Goal: Task Accomplishment & Management: Manage account settings

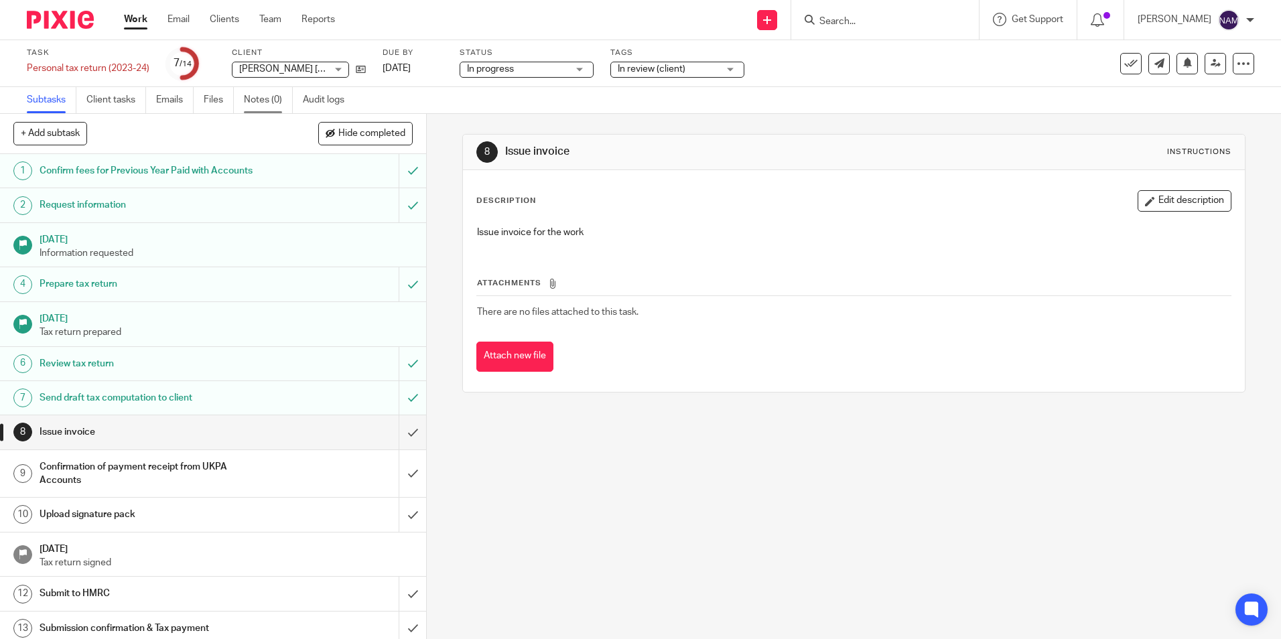
click at [275, 96] on link "Notes (0)" at bounding box center [268, 100] width 49 height 26
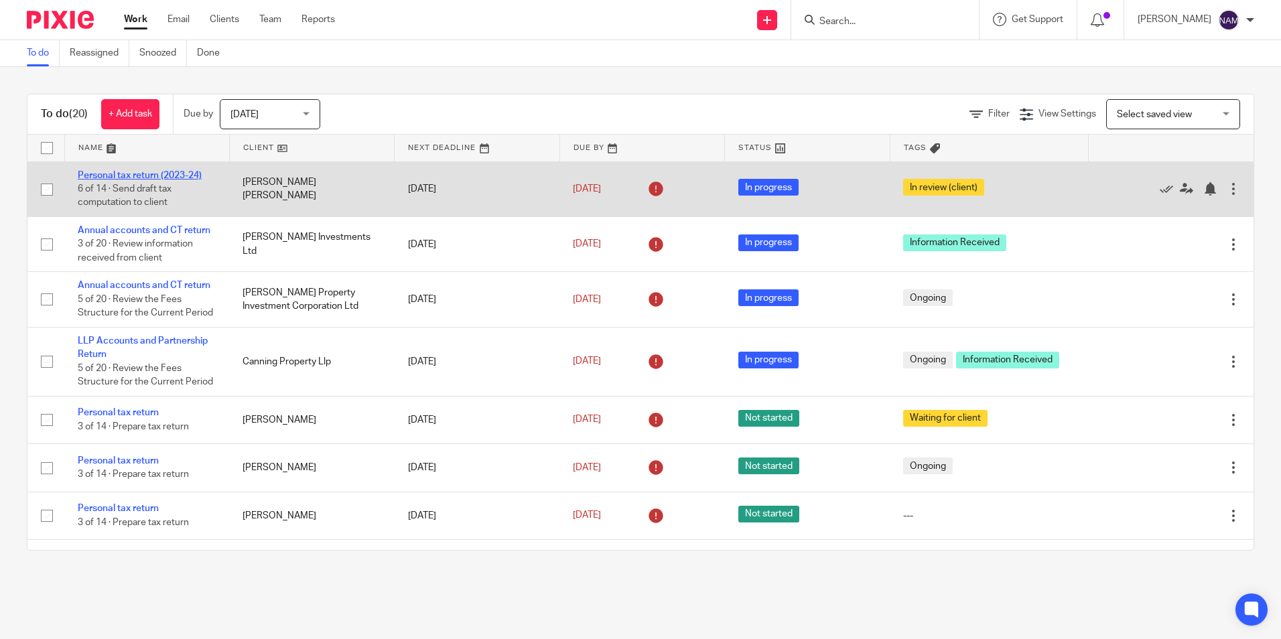
click at [142, 172] on link "Personal tax return (2023-24)" at bounding box center [140, 175] width 124 height 9
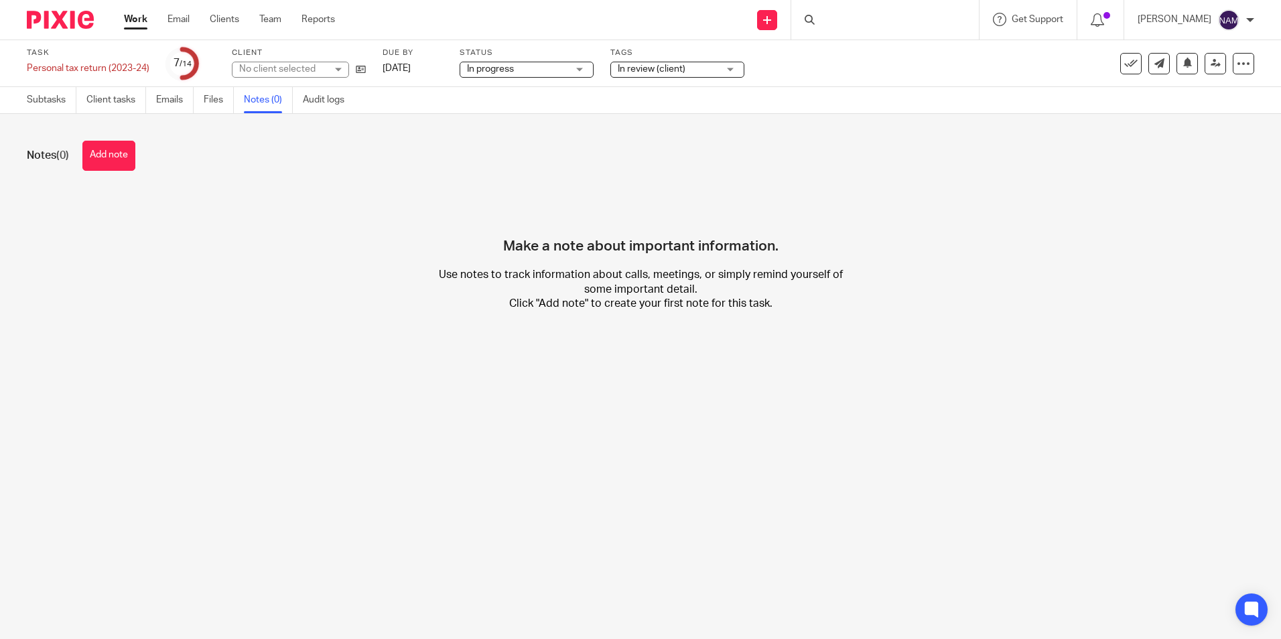
click at [88, 150] on button "Add note" at bounding box center [108, 156] width 53 height 30
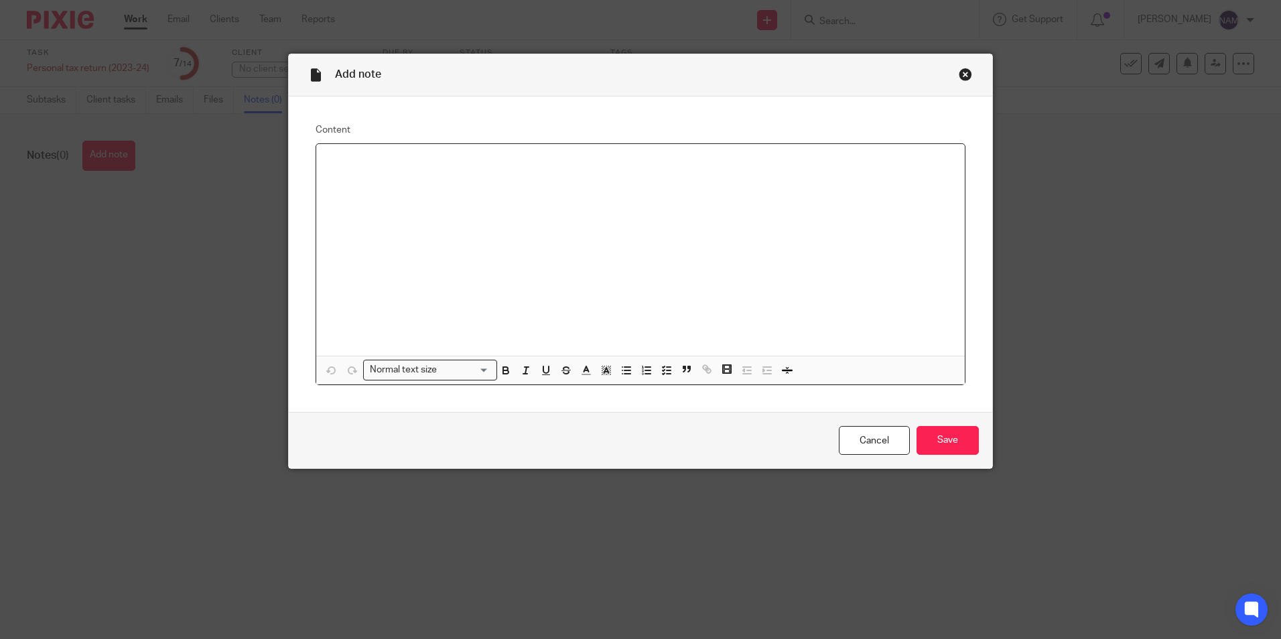
click at [441, 256] on div at bounding box center [640, 250] width 648 height 212
click at [366, 178] on p "£" at bounding box center [640, 174] width 627 height 13
click at [344, 173] on p "£250(No VAT)" at bounding box center [640, 174] width 627 height 13
click at [947, 447] on input "Save" at bounding box center [947, 440] width 62 height 29
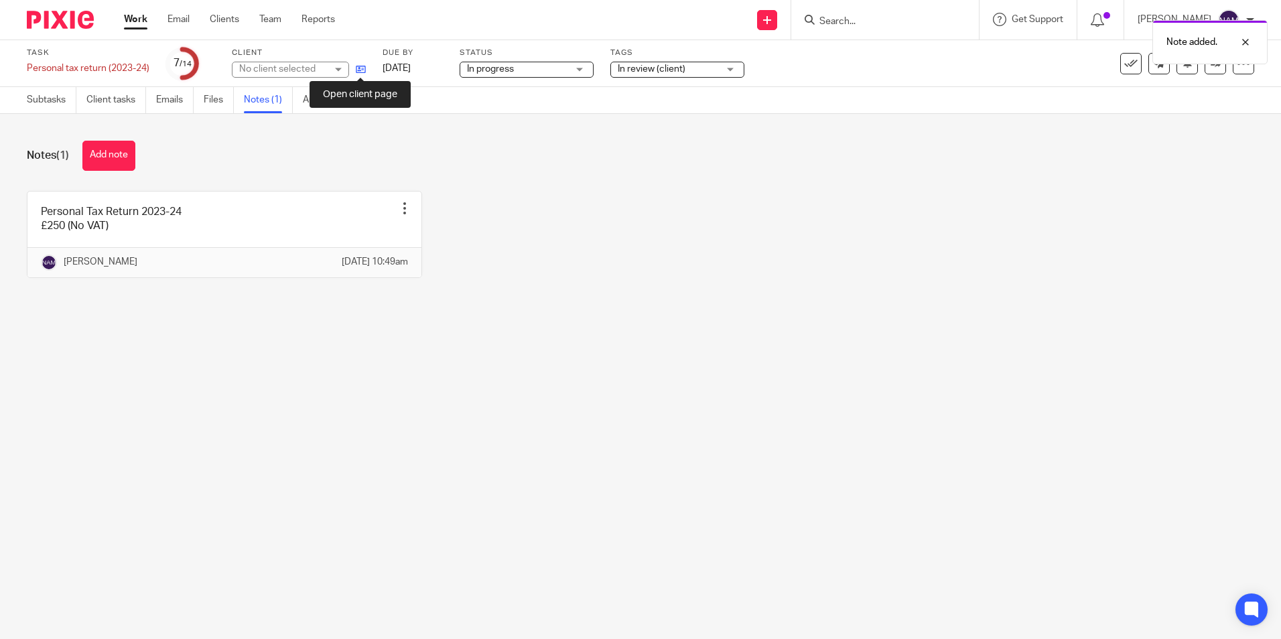
click at [366, 68] on icon at bounding box center [361, 69] width 10 height 10
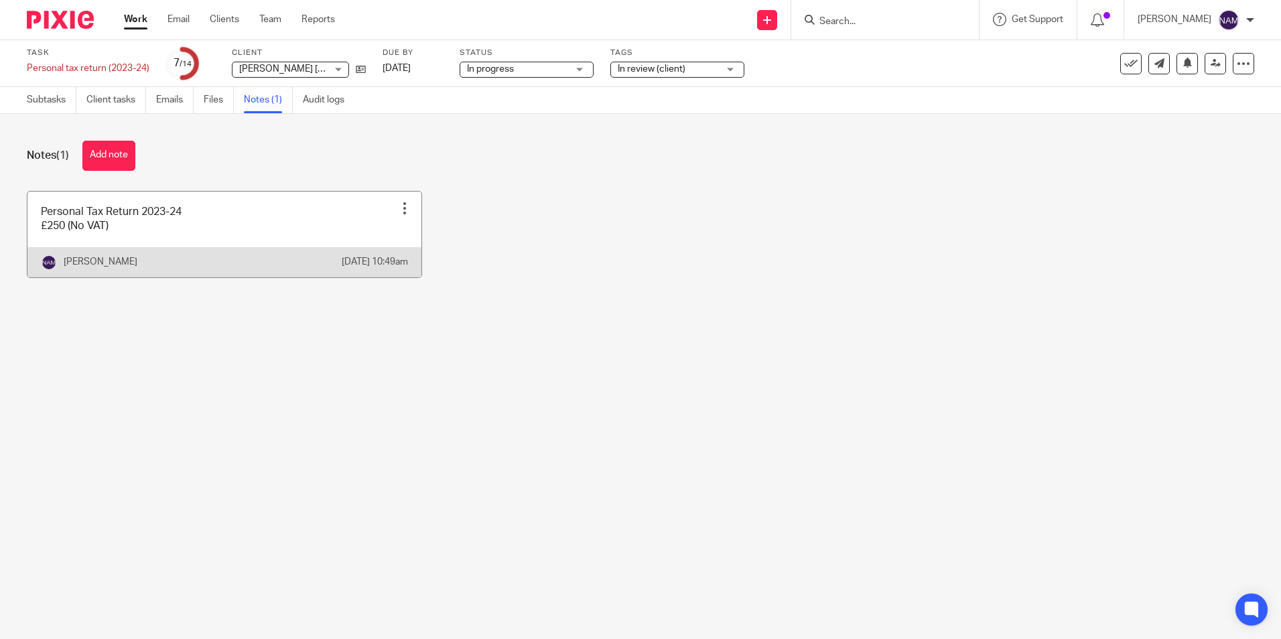
click at [407, 204] on div "Edit note Delete note" at bounding box center [405, 208] width 20 height 20
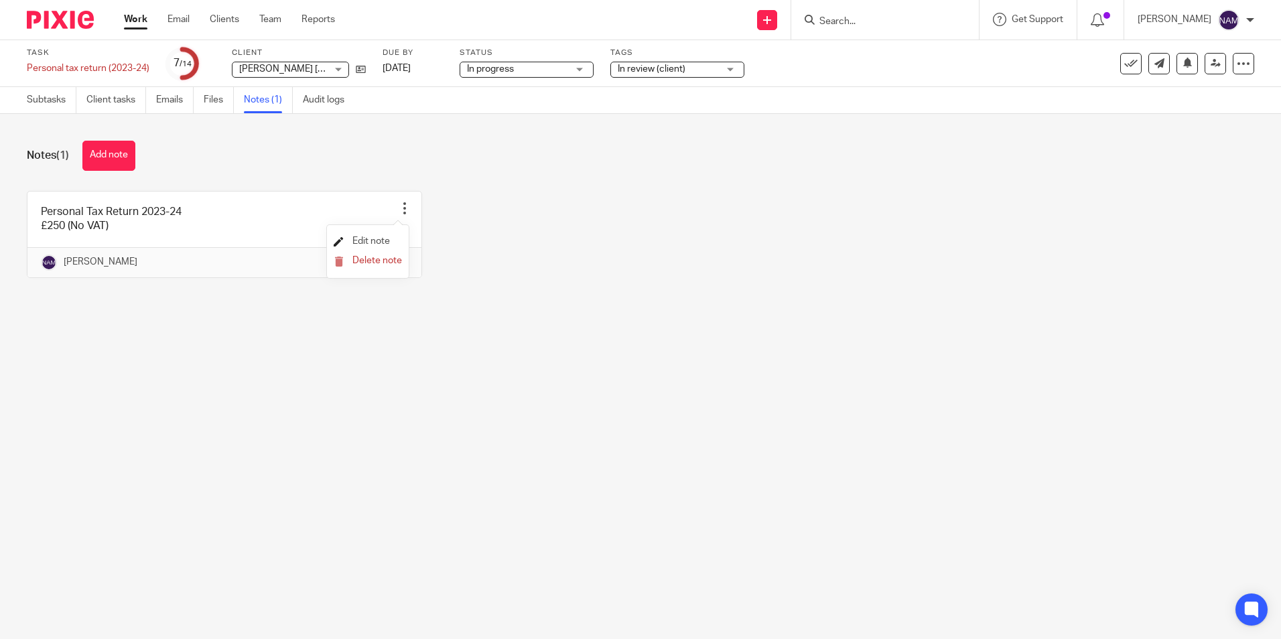
click at [348, 240] on link "Edit note" at bounding box center [362, 240] width 56 height 9
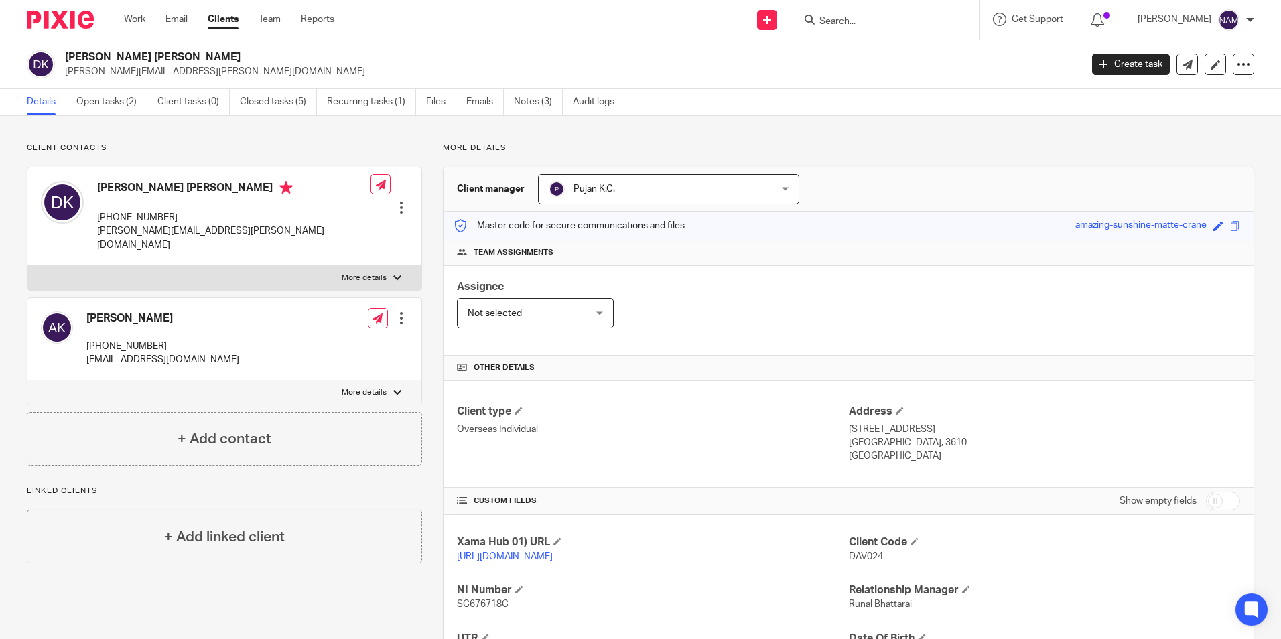
click at [508, 100] on ul "Details Open tasks (2) Client tasks (0) Closed tasks (5) Recurring tasks (1) Fi…" at bounding box center [331, 102] width 608 height 26
click at [514, 98] on ul "Details Open tasks (2) Client tasks (0) Closed tasks (5) Recurring tasks (1) Fi…" at bounding box center [331, 102] width 608 height 26
click at [523, 99] on link "Notes (3)" at bounding box center [538, 102] width 49 height 26
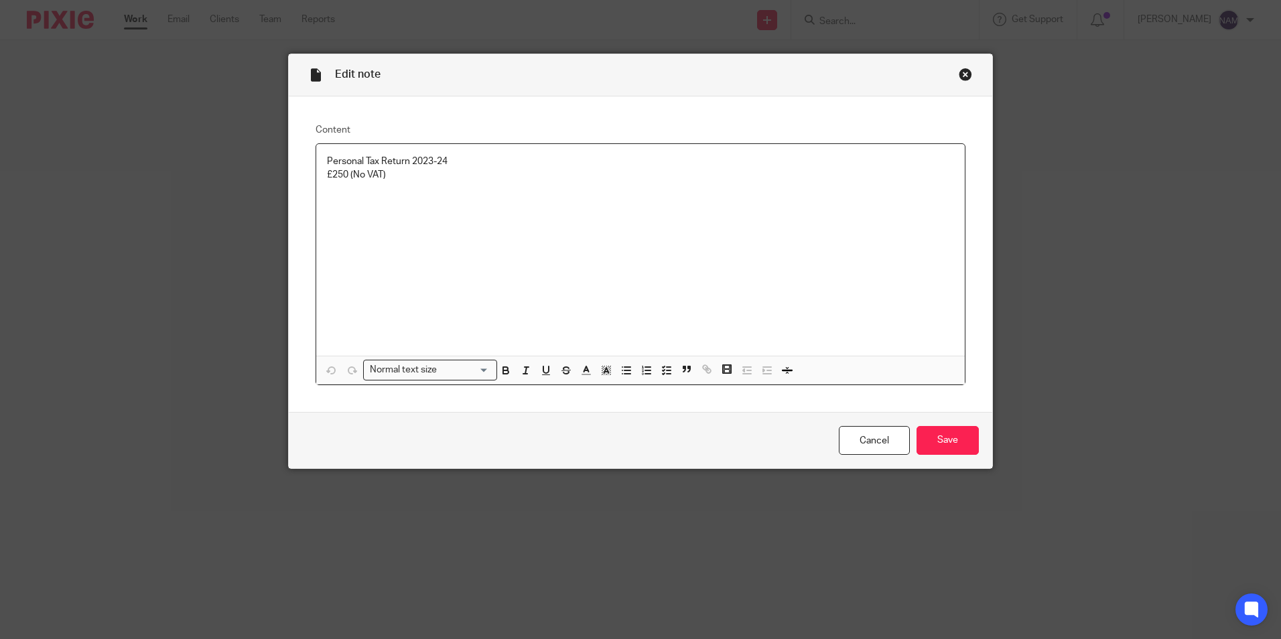
click at [405, 165] on p "Personal Tax Return 2023-24" at bounding box center [640, 161] width 627 height 13
click at [522, 167] on p "Personal Tax Return (Non-resident) 2023-24" at bounding box center [640, 161] width 627 height 13
click at [469, 161] on p "Personal Tax Return (Non-resident) 2023-24" at bounding box center [640, 161] width 627 height 13
click at [937, 445] on input "Save" at bounding box center [947, 440] width 62 height 29
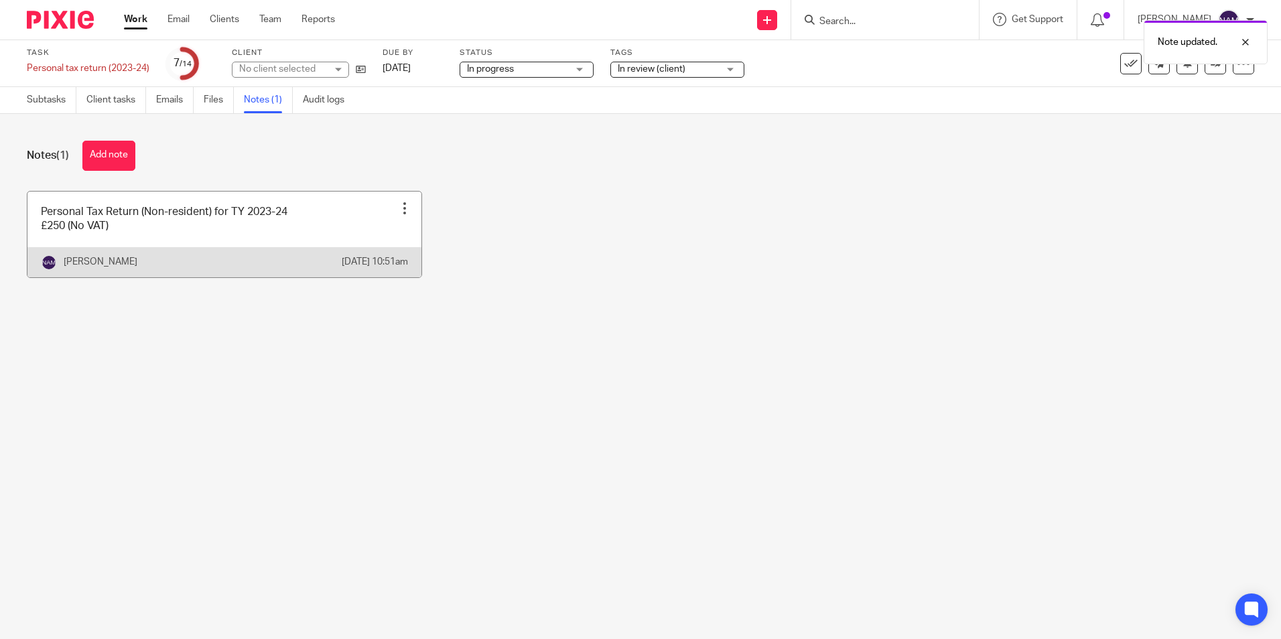
drag, startPoint x: 385, startPoint y: 197, endPoint x: 391, endPoint y: 196, distance: 6.8
click at [385, 197] on link at bounding box center [224, 235] width 394 height 86
click at [398, 200] on div "Edit note Delete note" at bounding box center [405, 208] width 20 height 20
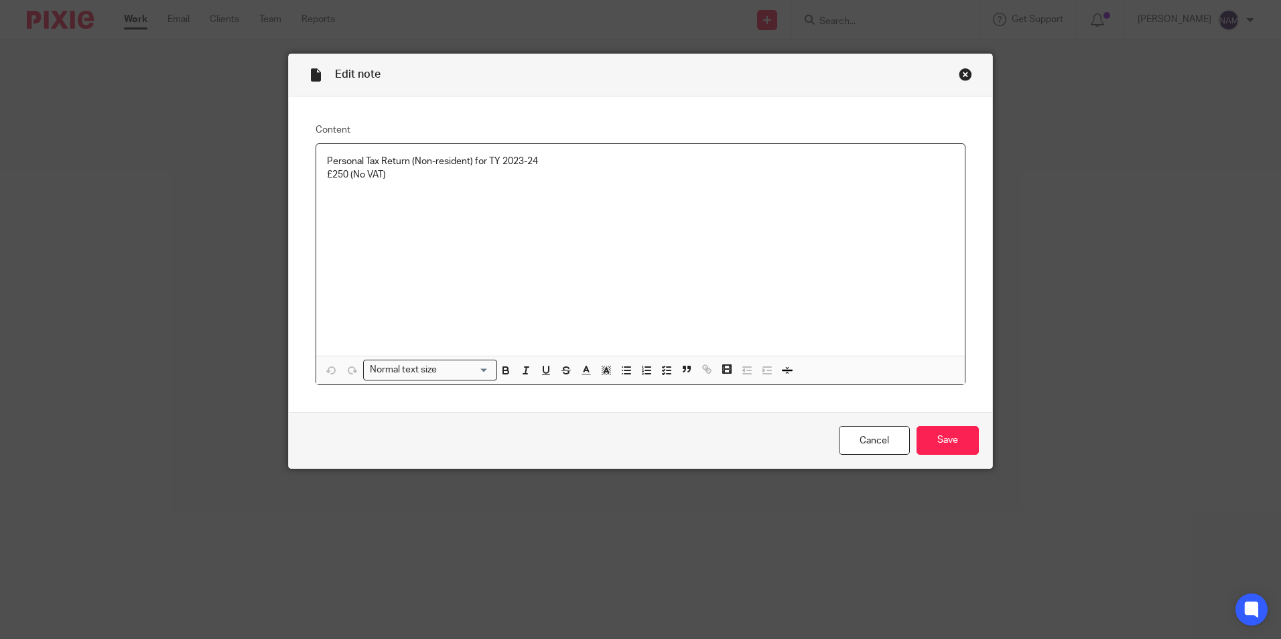
click at [407, 161] on p "Personal Tax Return (Non-resident) for TY 2023-24" at bounding box center [640, 161] width 627 height 13
click at [948, 448] on input "Save" at bounding box center [947, 440] width 62 height 29
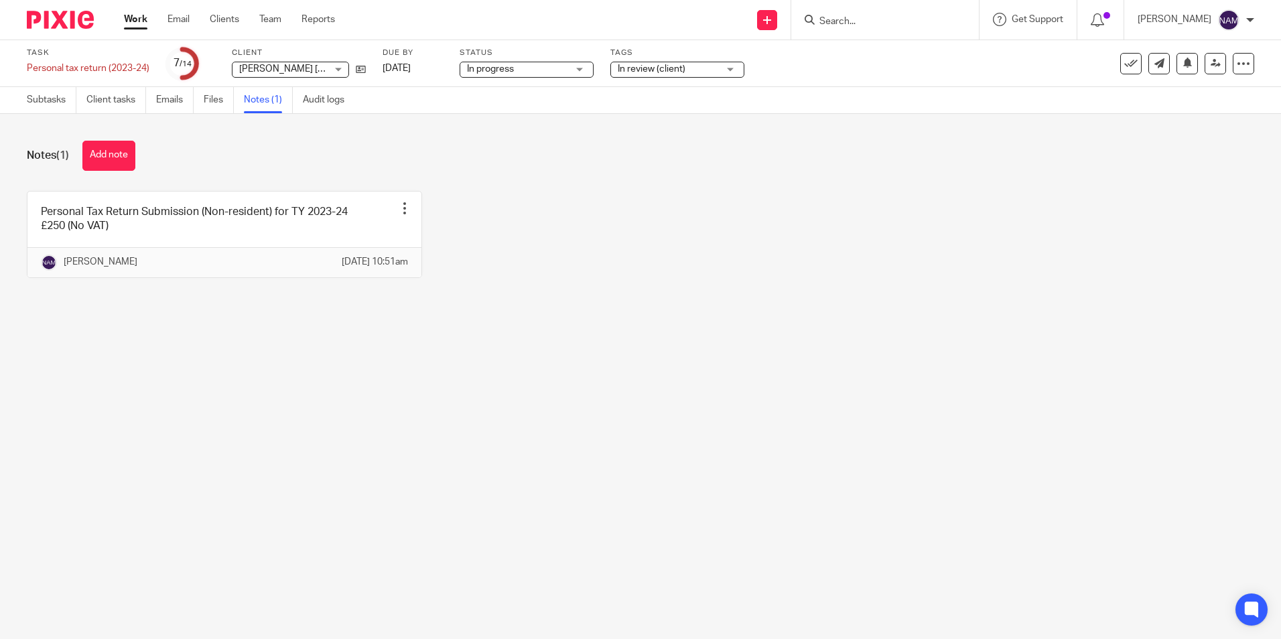
click at [657, 64] on span "In review (client)" at bounding box center [652, 68] width 68 height 9
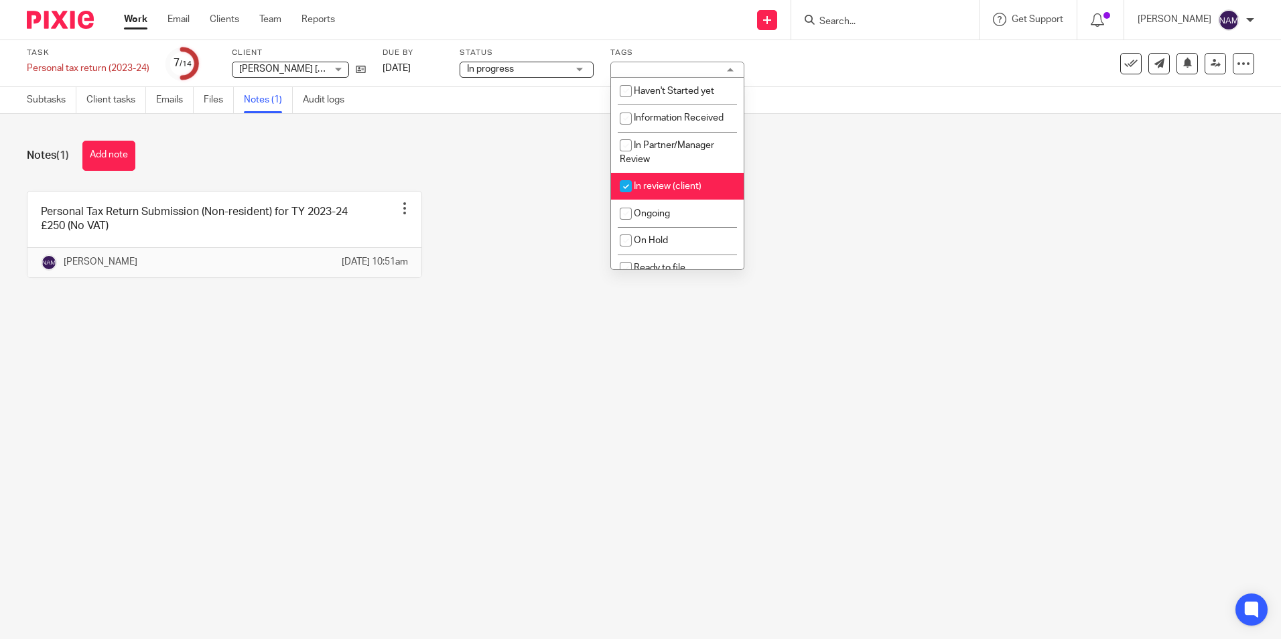
click at [661, 186] on span "In review (client)" at bounding box center [668, 186] width 68 height 9
checkbox input "false"
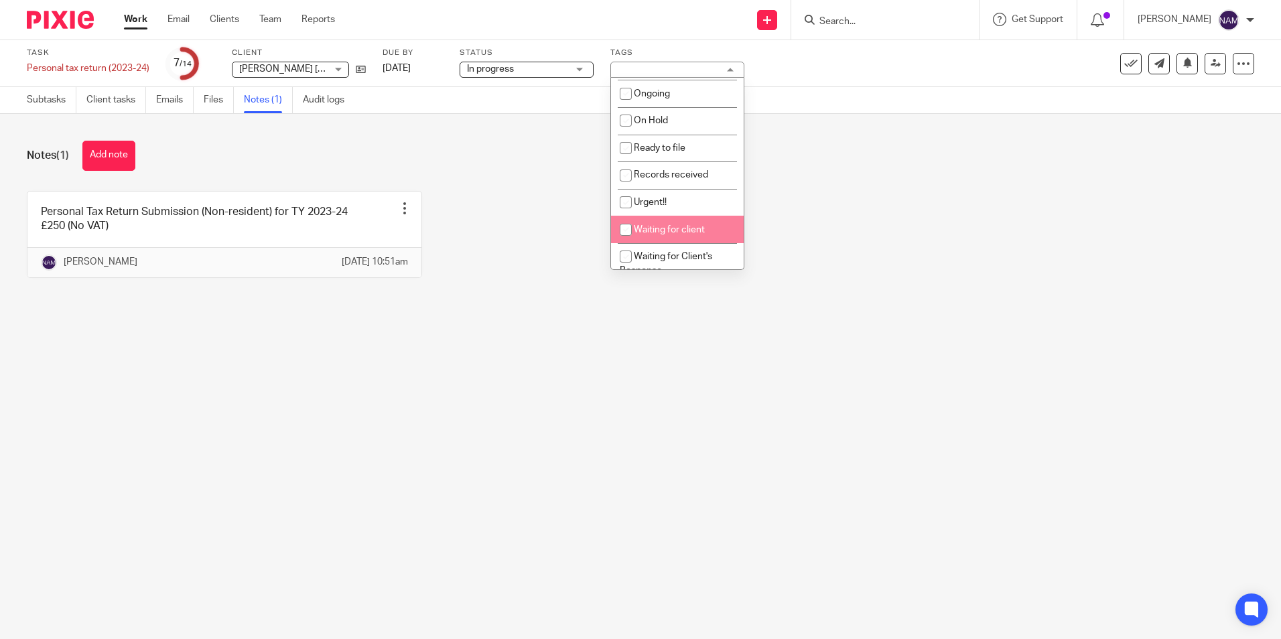
scroll to position [98, 0]
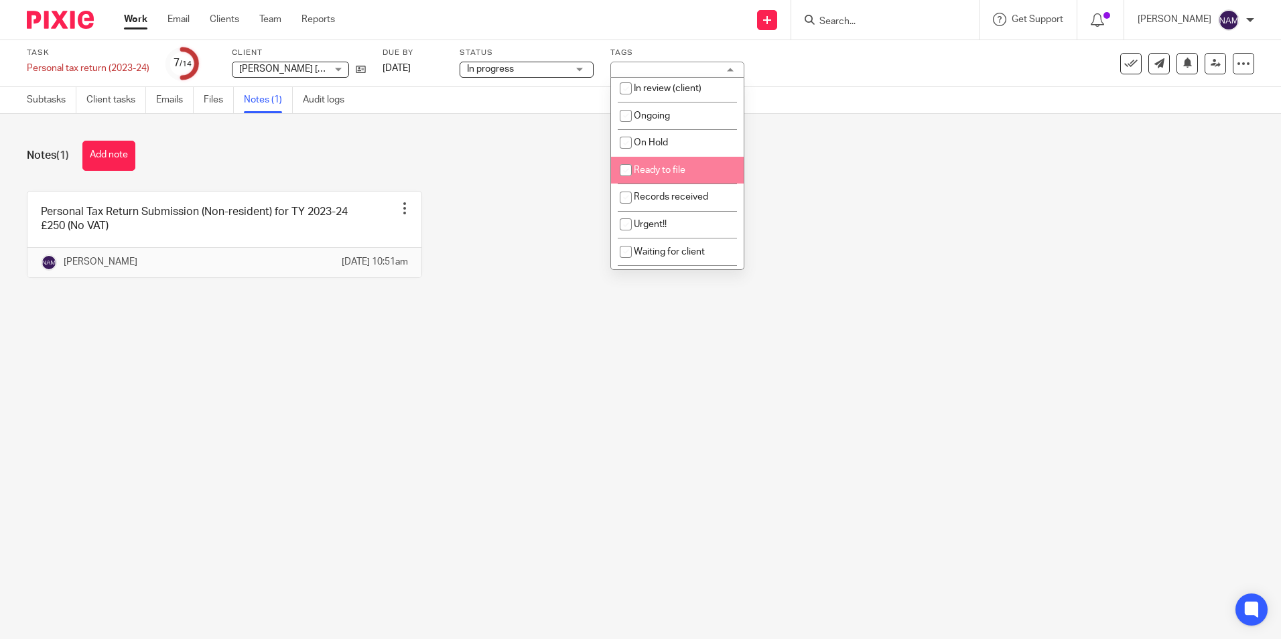
click at [679, 159] on li "Ready to file" at bounding box center [677, 170] width 133 height 27
checkbox input "true"
click at [541, 188] on div "Notes (1) Add note Personal Tax Return Submission (Non-resident) for TY 2023-24…" at bounding box center [640, 219] width 1281 height 211
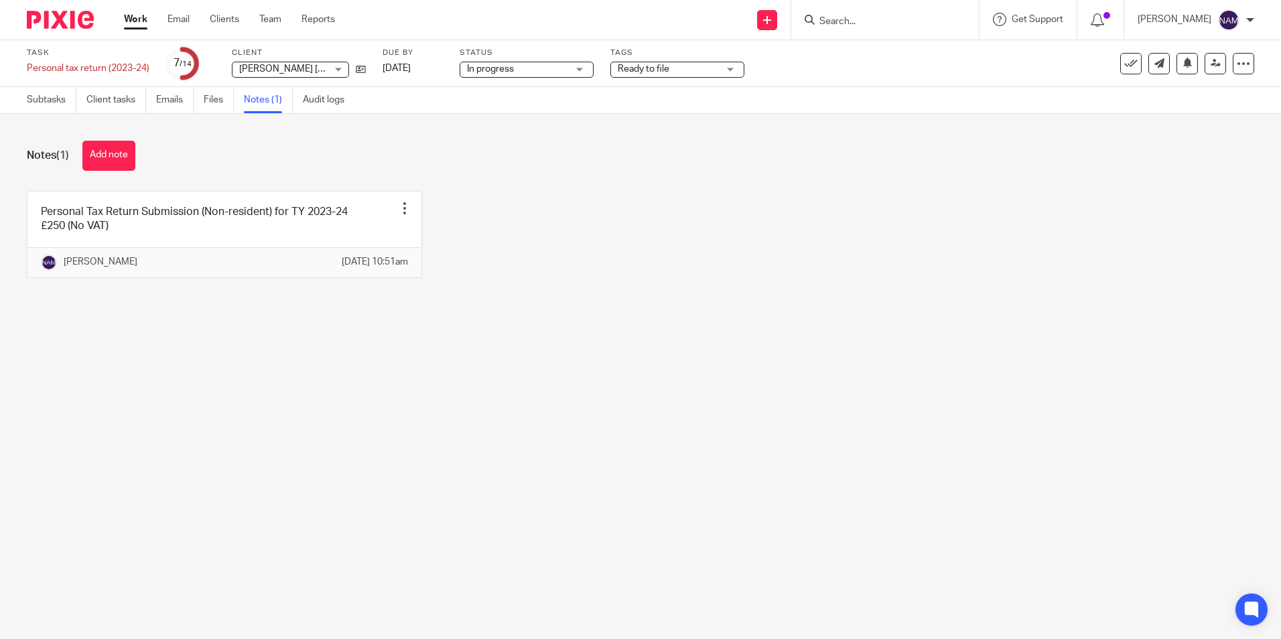
click at [76, 23] on img at bounding box center [60, 20] width 67 height 18
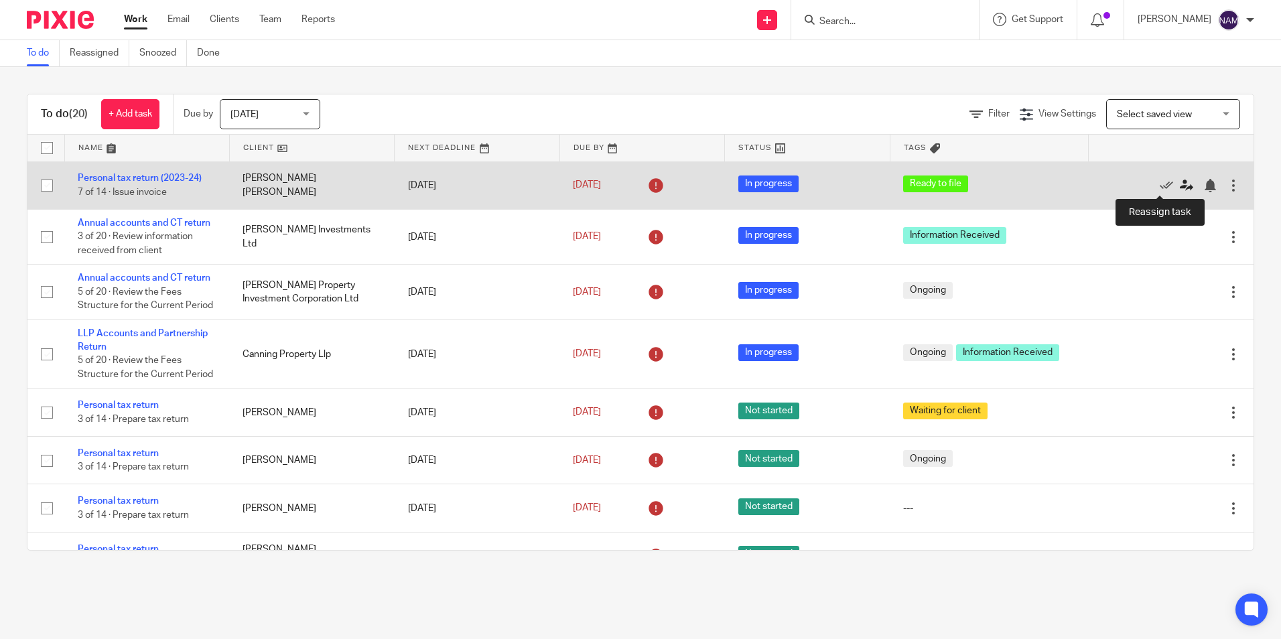
click at [1180, 185] on icon at bounding box center [1186, 185] width 13 height 13
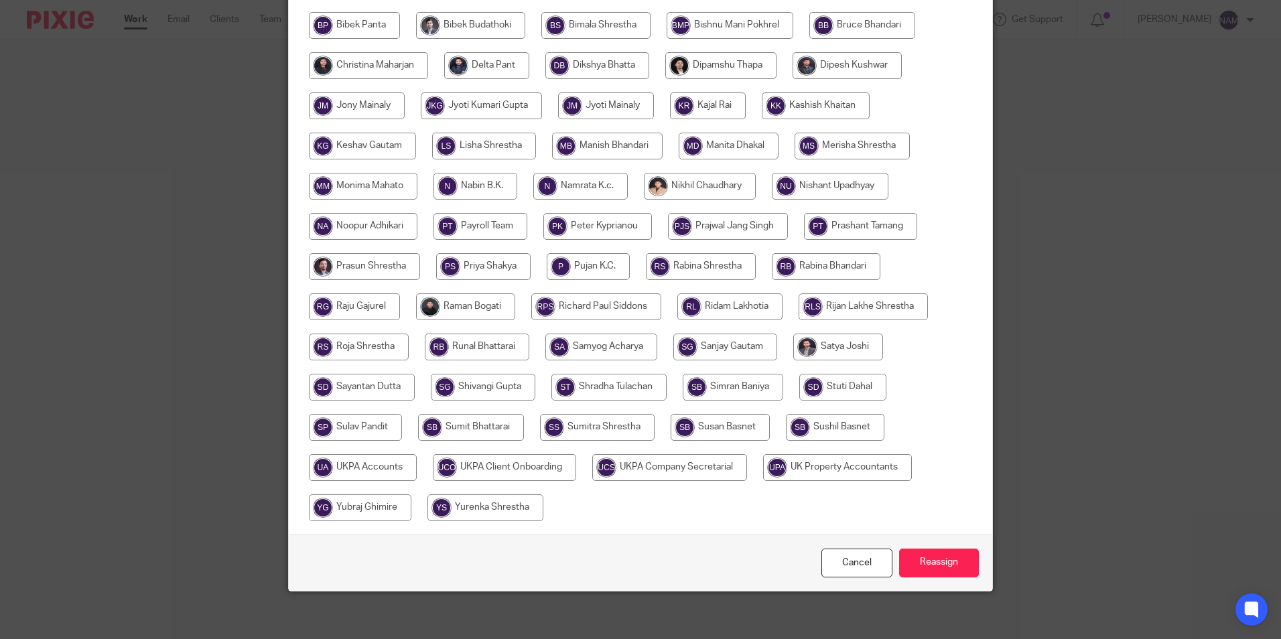
scroll to position [358, 0]
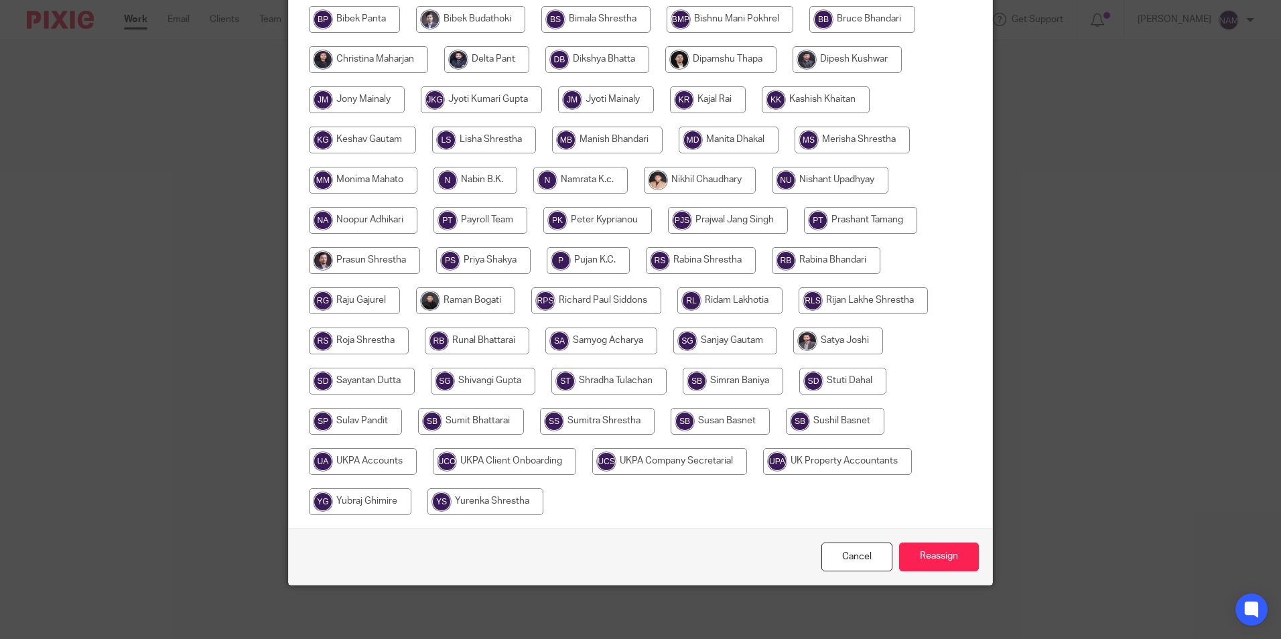
click at [382, 469] on input "radio" at bounding box center [363, 461] width 108 height 27
radio input "true"
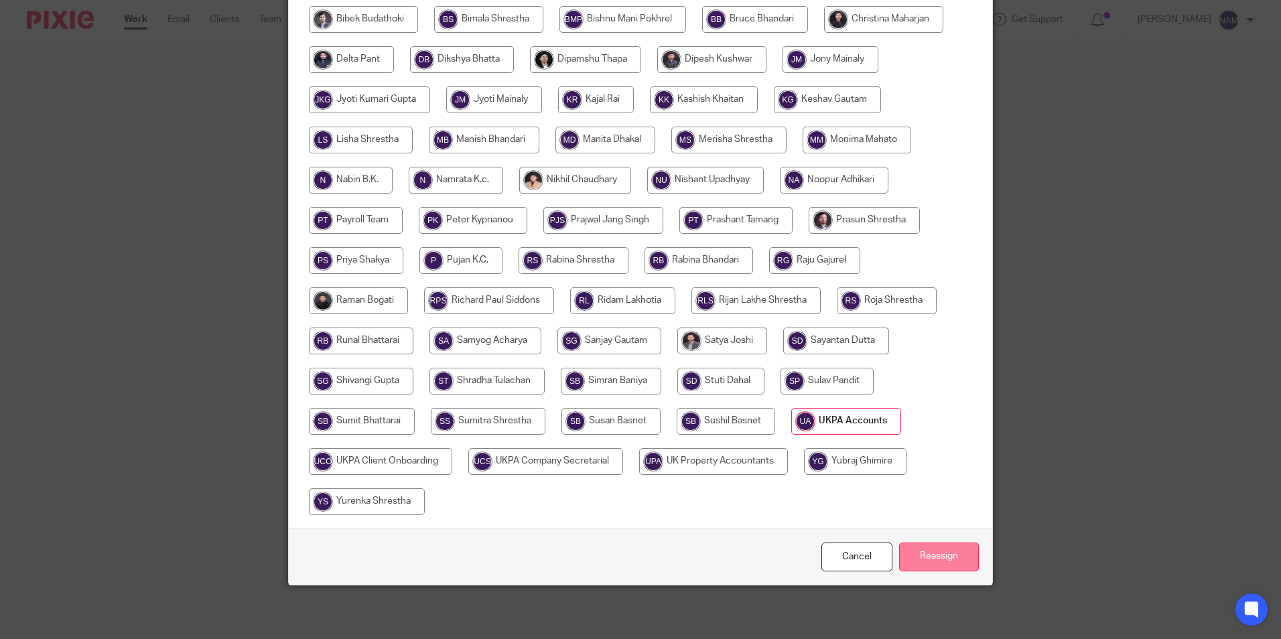
click at [944, 551] on input "Reassign" at bounding box center [939, 557] width 80 height 29
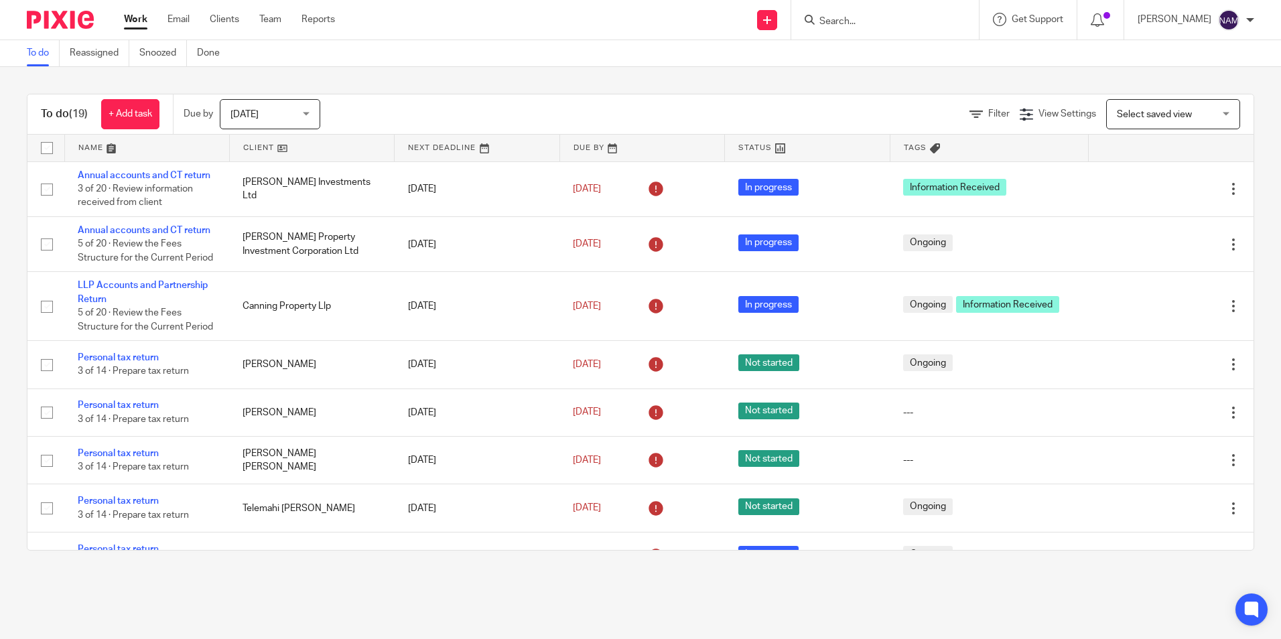
click at [849, 15] on form at bounding box center [889, 19] width 143 height 17
click at [818, 23] on input "Search" at bounding box center [878, 22] width 121 height 12
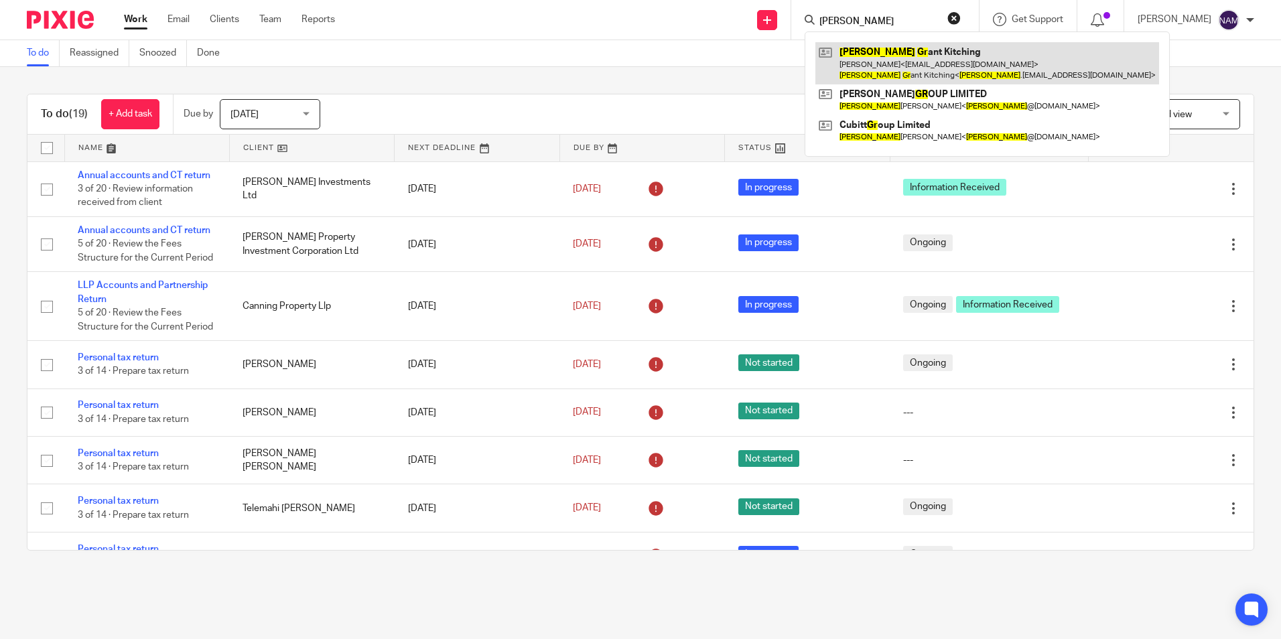
type input "david gr"
click at [837, 70] on link at bounding box center [987, 63] width 344 height 42
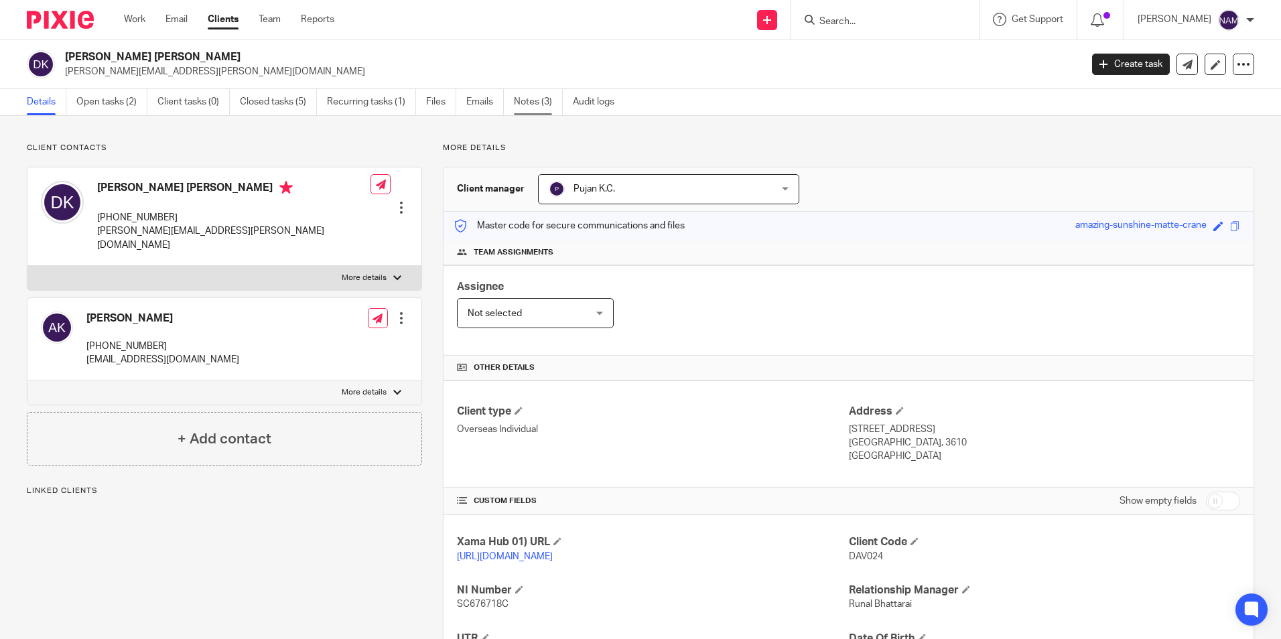
click at [539, 108] on link "Notes (3)" at bounding box center [538, 102] width 49 height 26
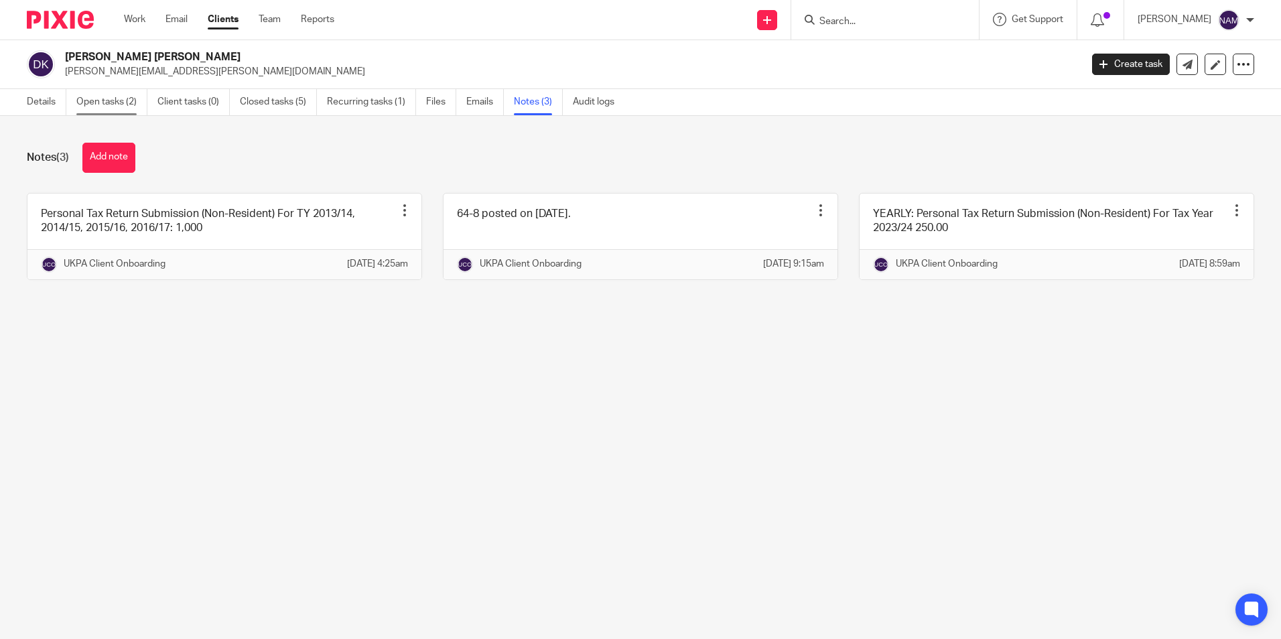
click at [101, 100] on link "Open tasks (2)" at bounding box center [111, 102] width 71 height 26
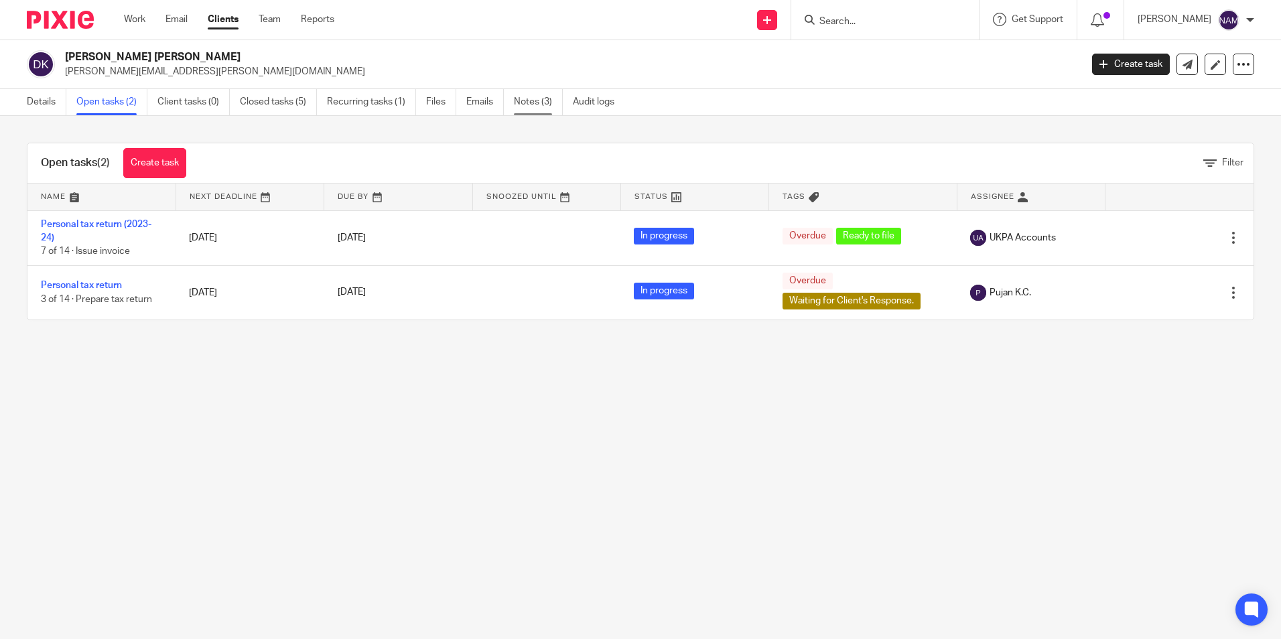
click at [531, 97] on link "Notes (3)" at bounding box center [538, 102] width 49 height 26
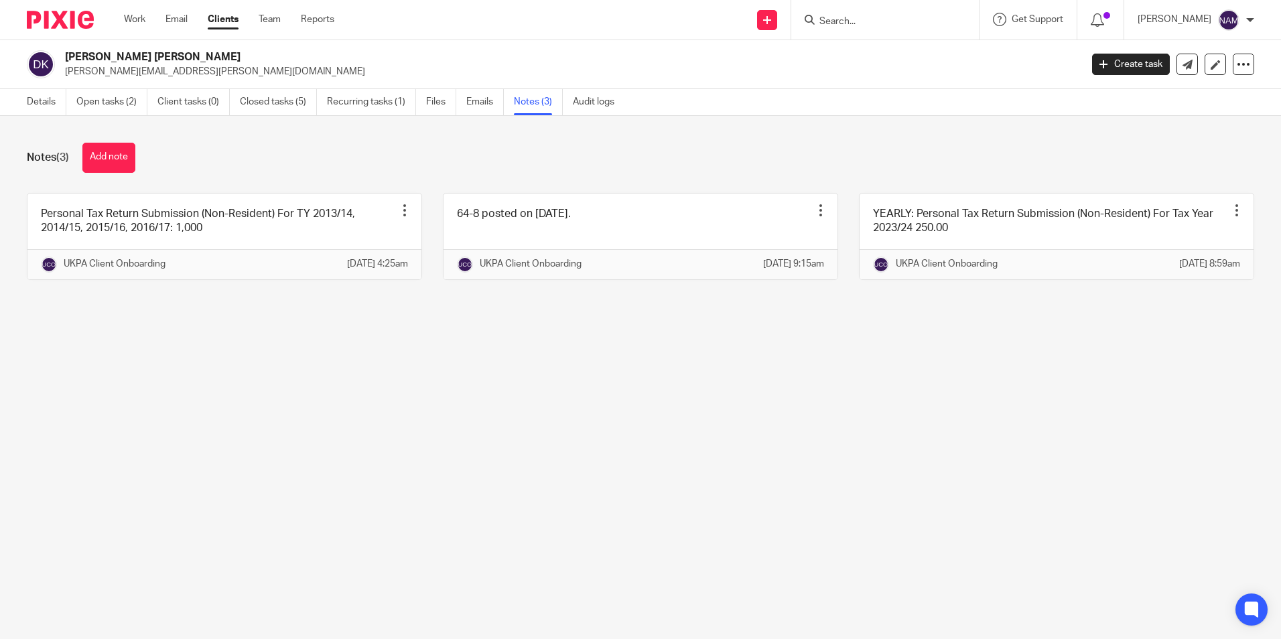
click at [301, 164] on div "Notes (3) Add note" at bounding box center [640, 158] width 1227 height 30
click at [52, 96] on link "Details" at bounding box center [47, 102] width 40 height 26
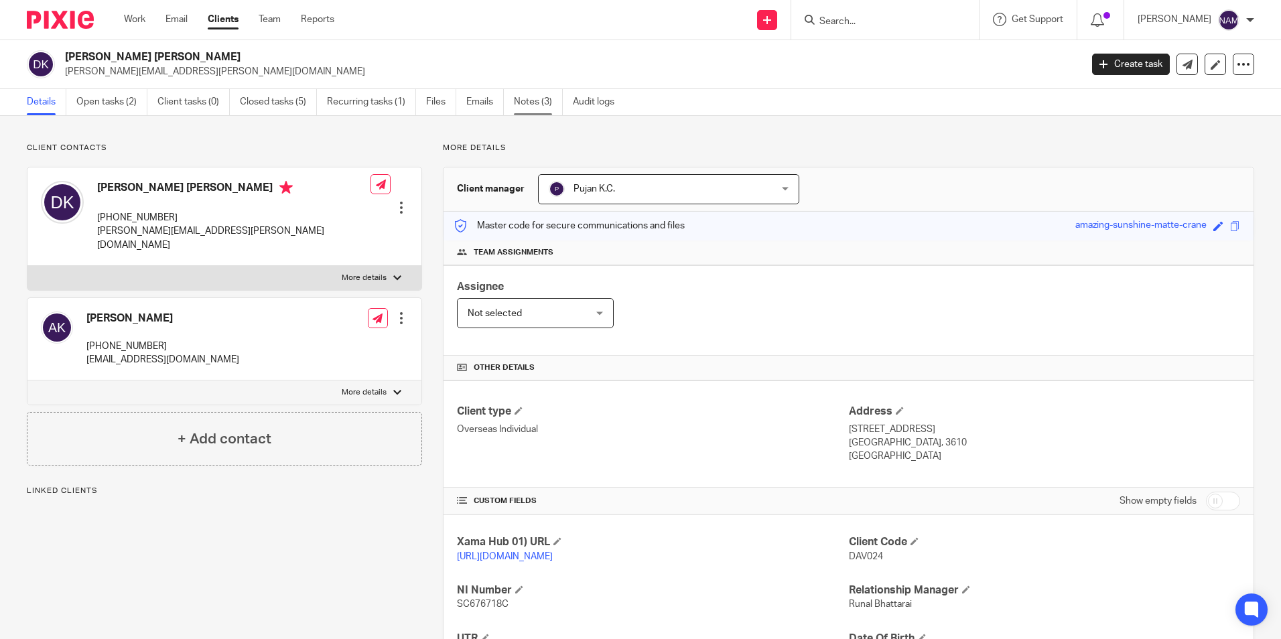
click at [538, 105] on link "Notes (3)" at bounding box center [538, 102] width 49 height 26
